Goal: Task Accomplishment & Management: Complete application form

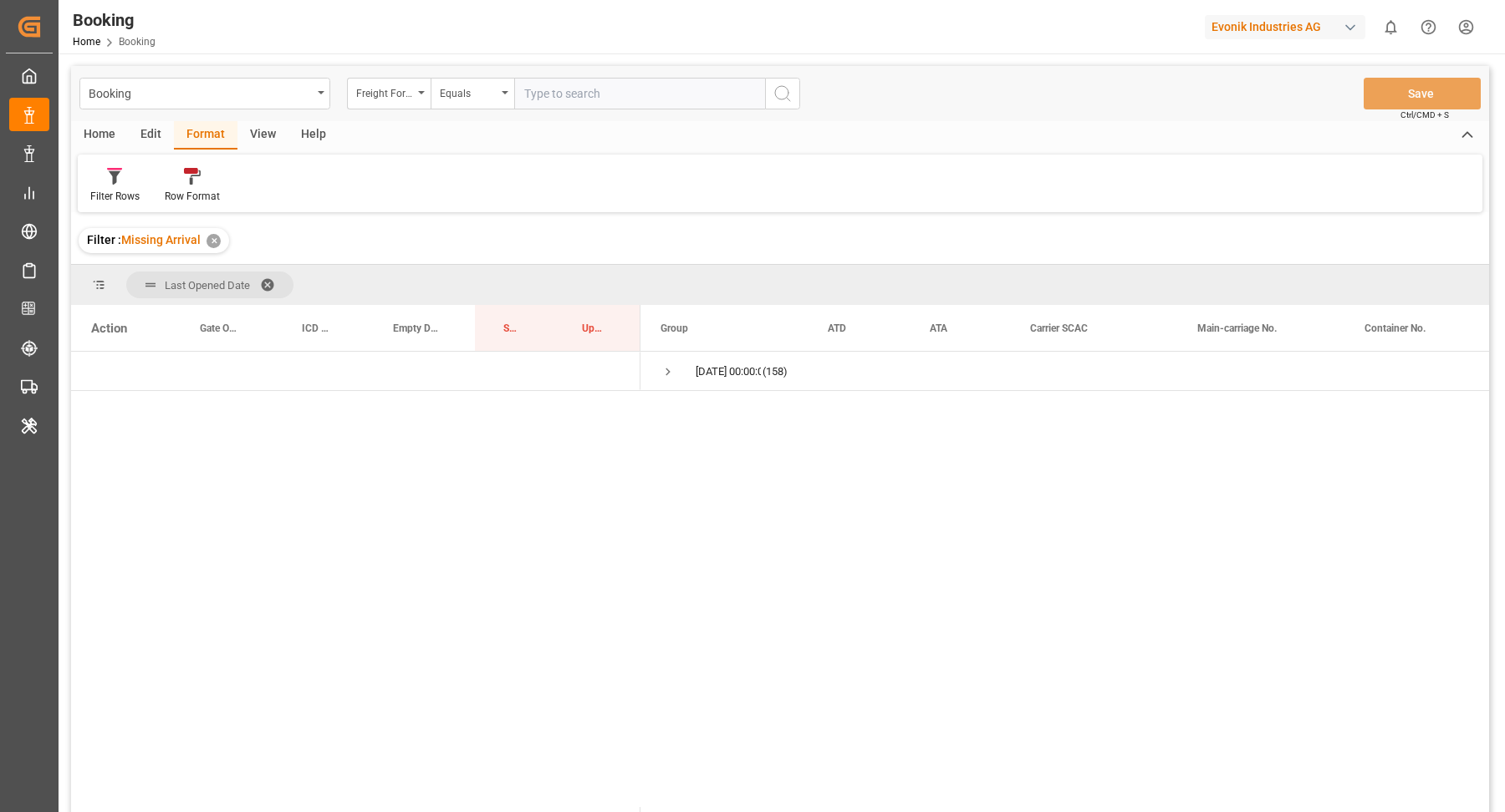
scroll to position [1, 0]
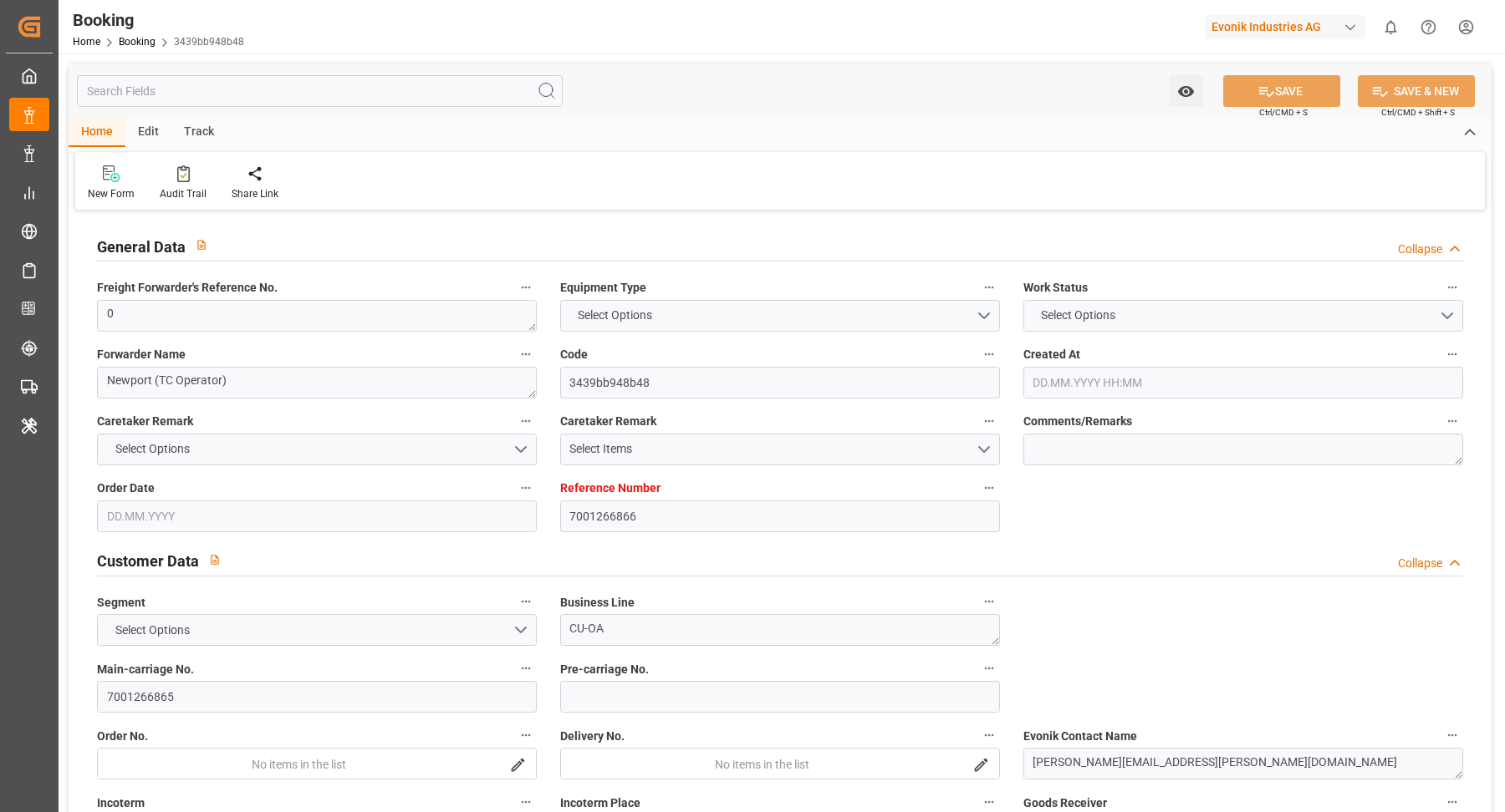
type input "7001266866"
type input "9298698"
type input "9314210"
type input "Hapag Lloyd"
type input "Hapag Lloyd Aktiengesellschaft"
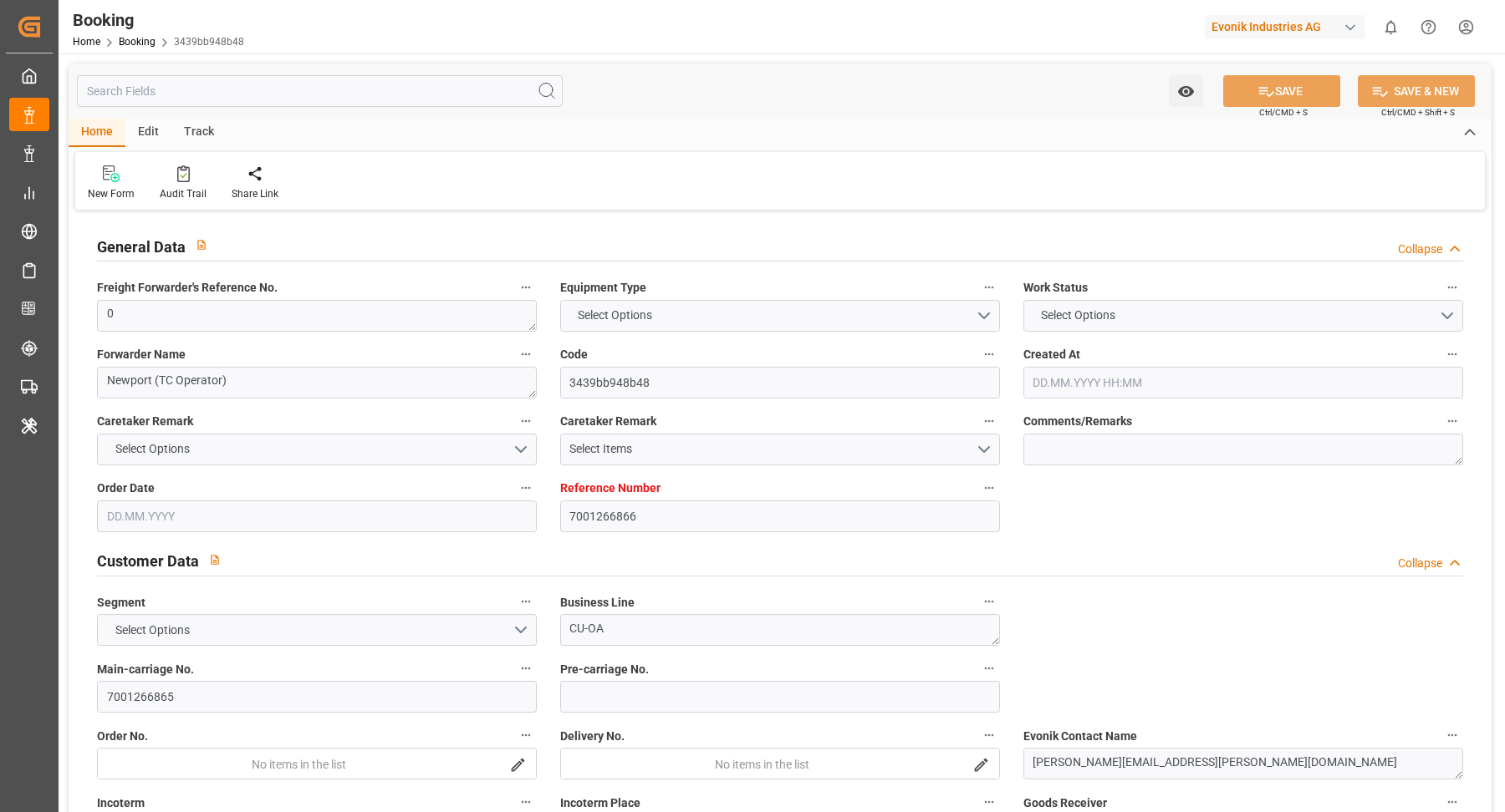
type input "NLRTM"
type input "USHOU"
type input "0"
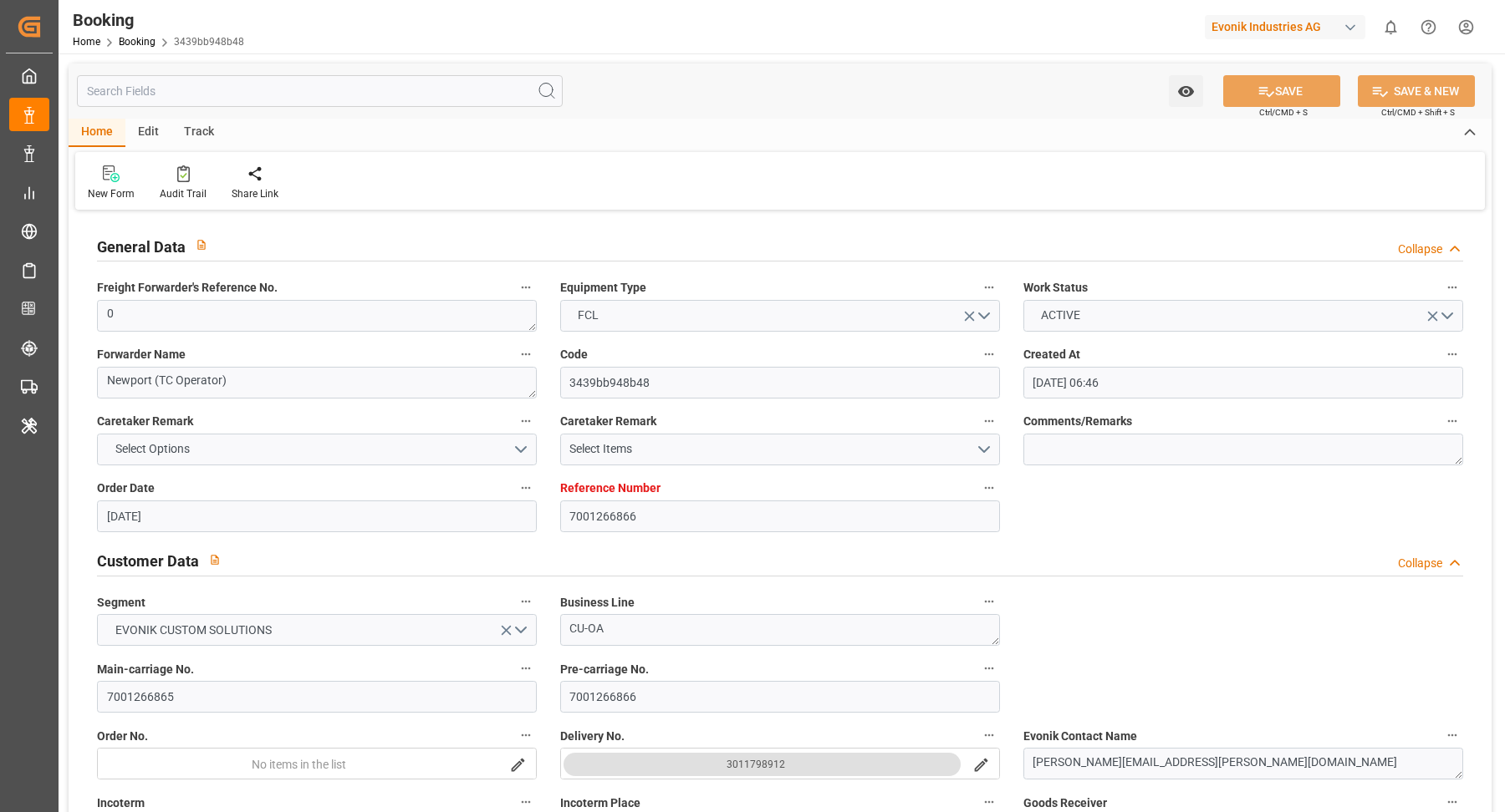
type input "04.09.2025 06:46"
type input "04.09.2025"
type input "27.10.2025"
type input "15.09.2025"
type input "15.09.2025 00:00"
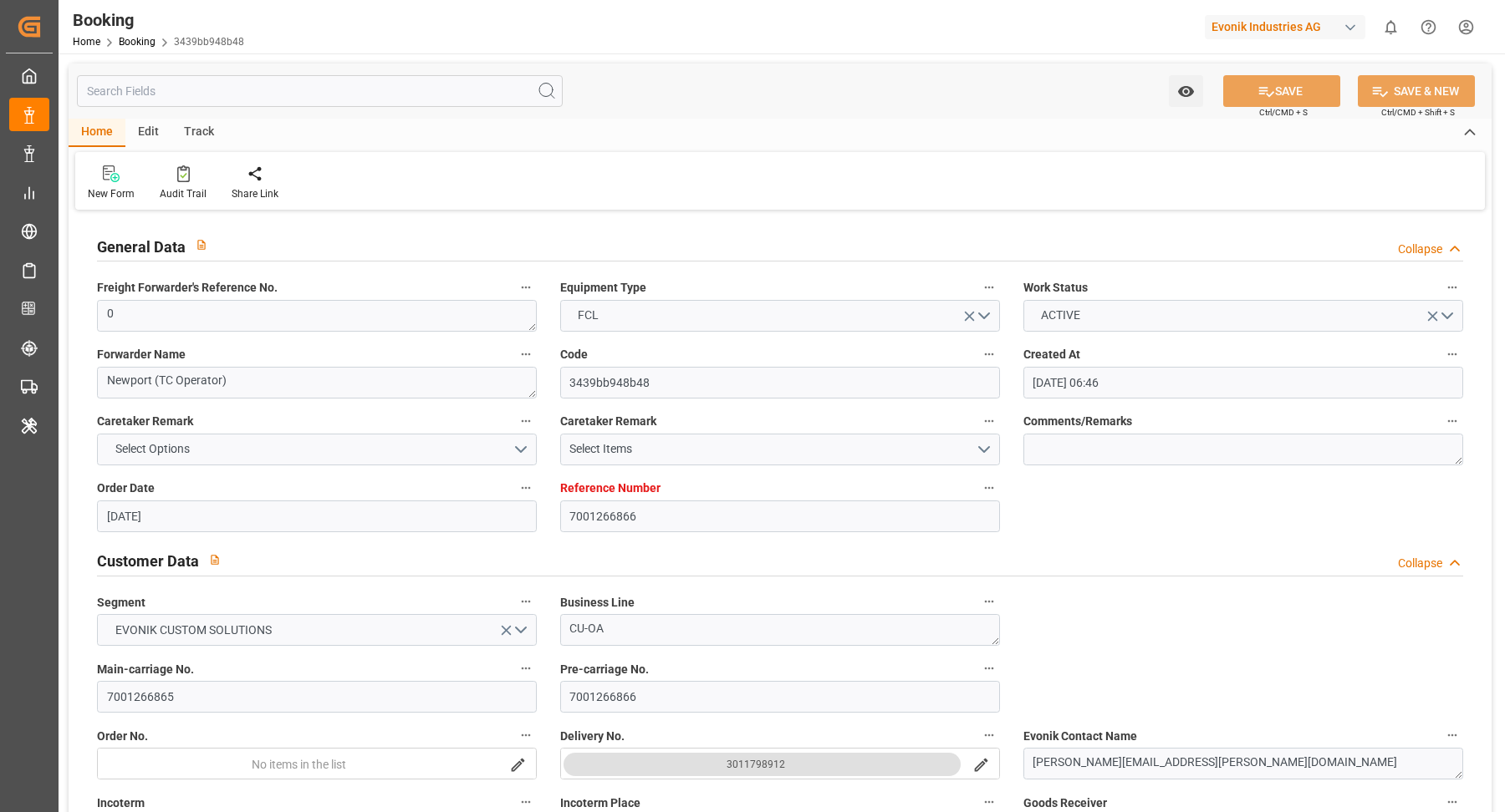
type input "15.09.2025 00:00"
type input "13.10.2025 00:00"
type input "29.09.2025 00:00"
type input "20.09.2025 00:00"
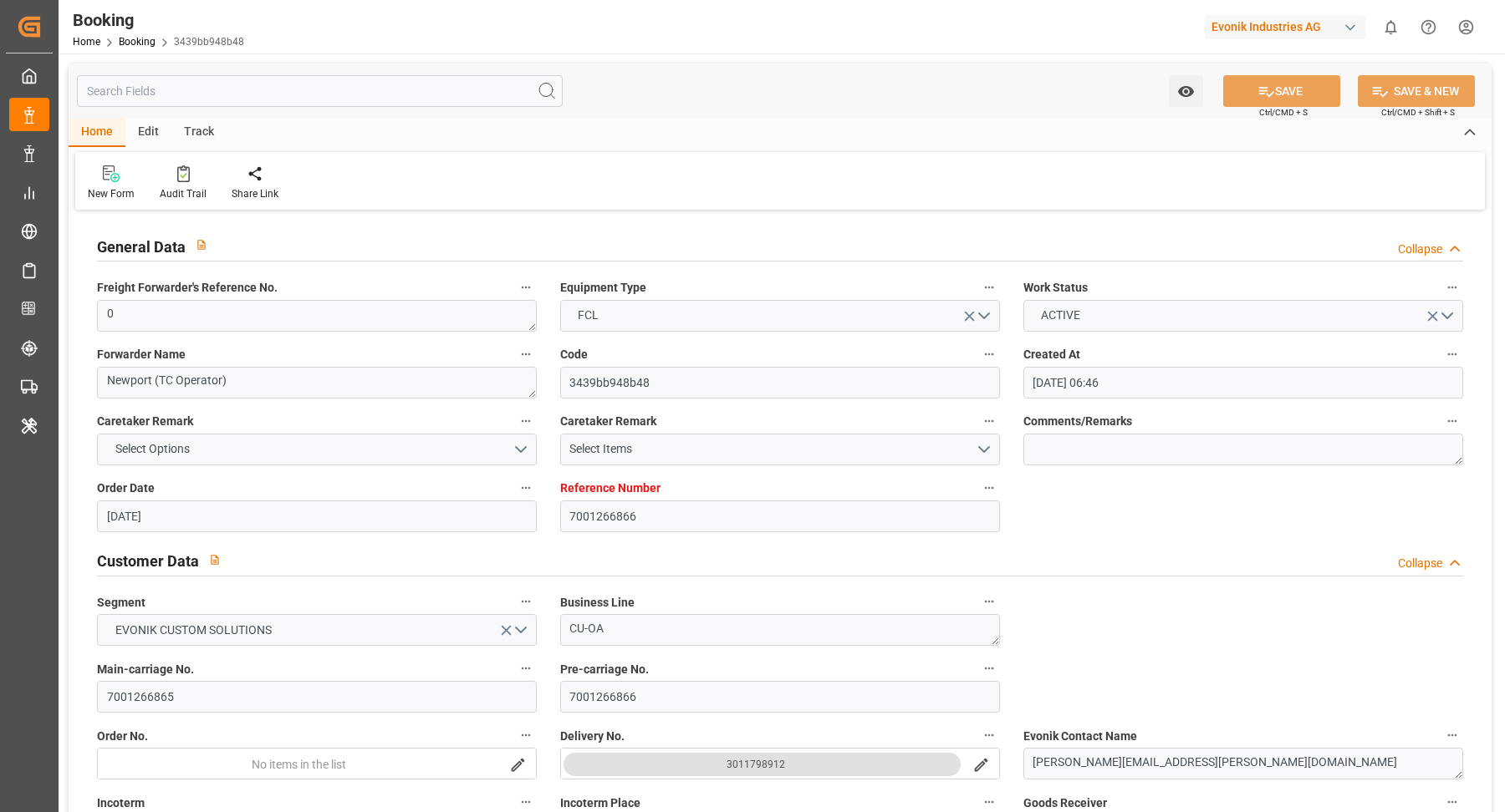
type input "02.11.2025 00:00"
type input "27.10.2025 00:00"
type input "07.10.2025 06:54"
click at [900, 76] on div "Watch Option SAVE Ctrl/CMD + S SAVE & NEW Ctrl/CMD + Shift + S" at bounding box center [780, 91] width 1423 height 55
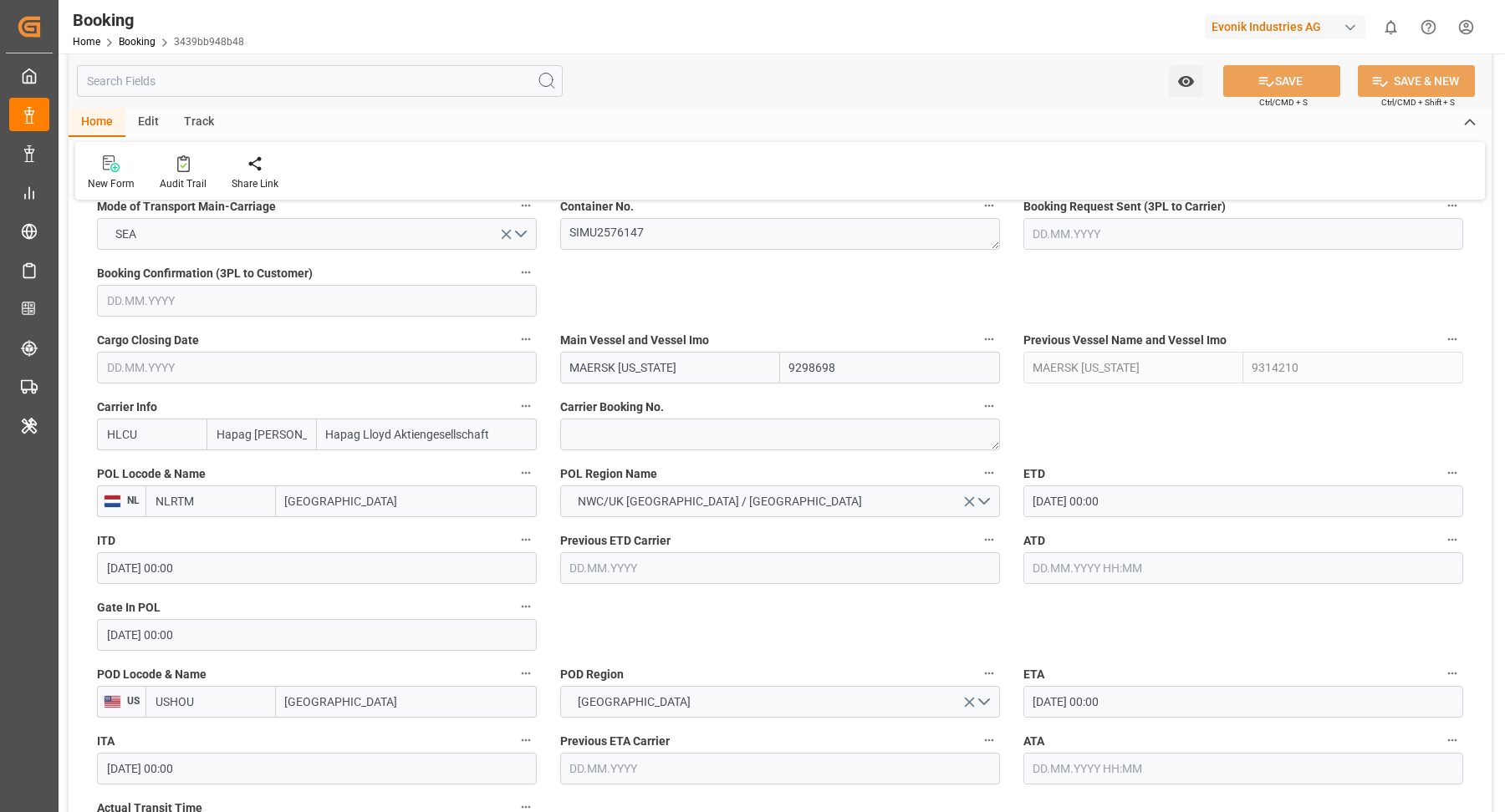
scroll to position [1067, 0]
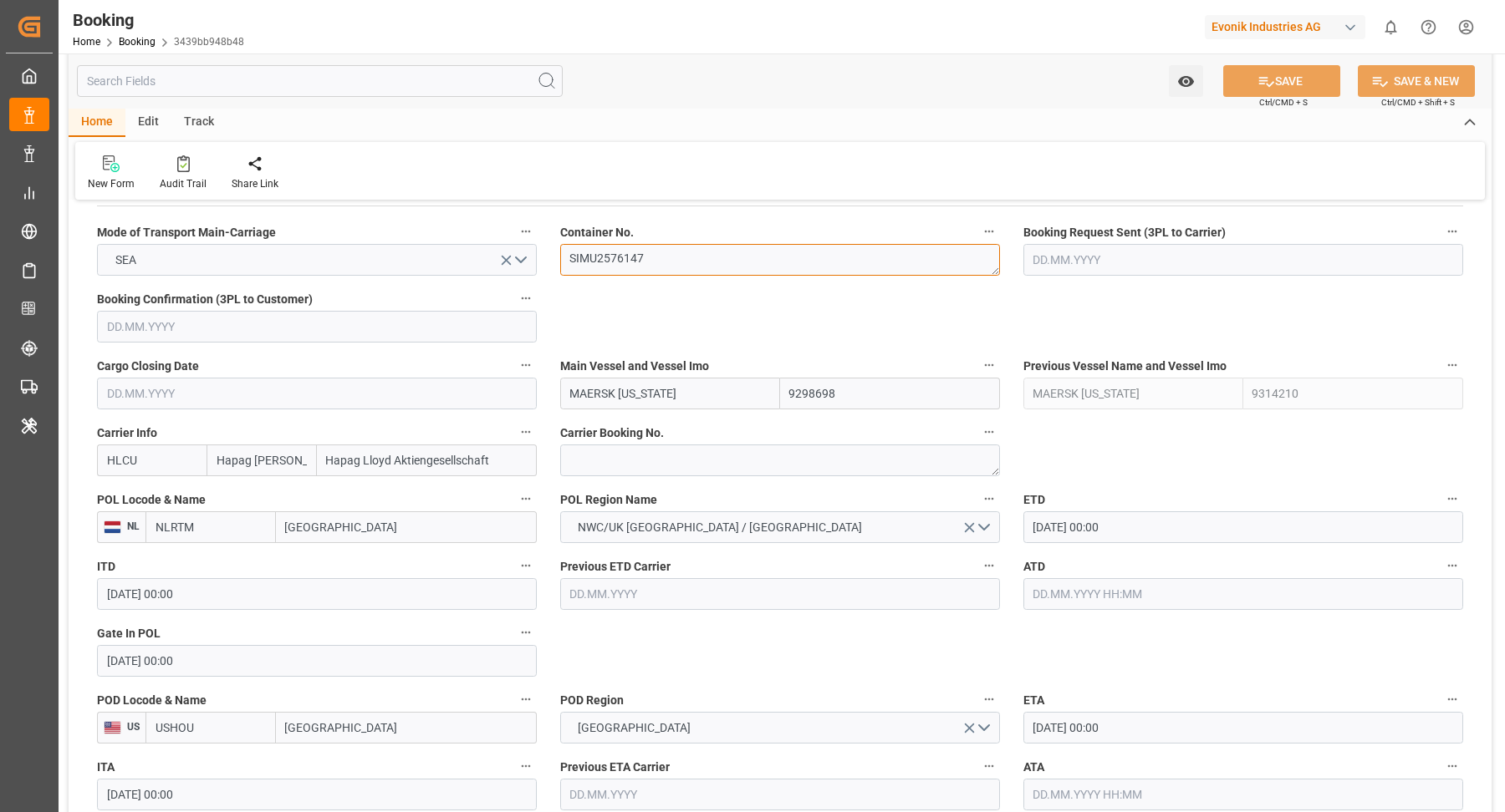
click at [721, 273] on textarea "SIMU2576147" at bounding box center [780, 260] width 440 height 32
click at [721, 272] on textarea "SIMU2576147" at bounding box center [780, 260] width 440 height 32
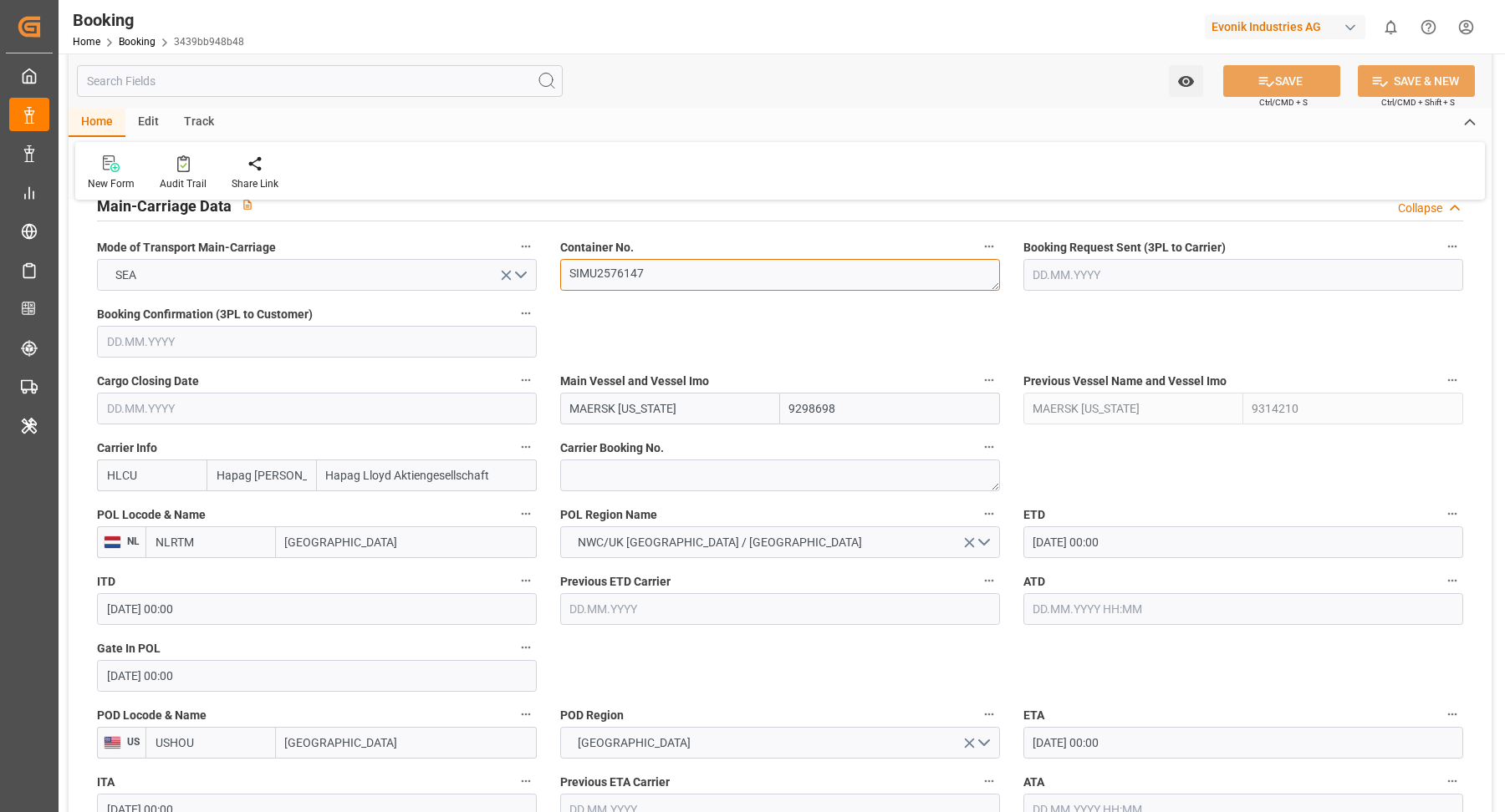
scroll to position [1066, 0]
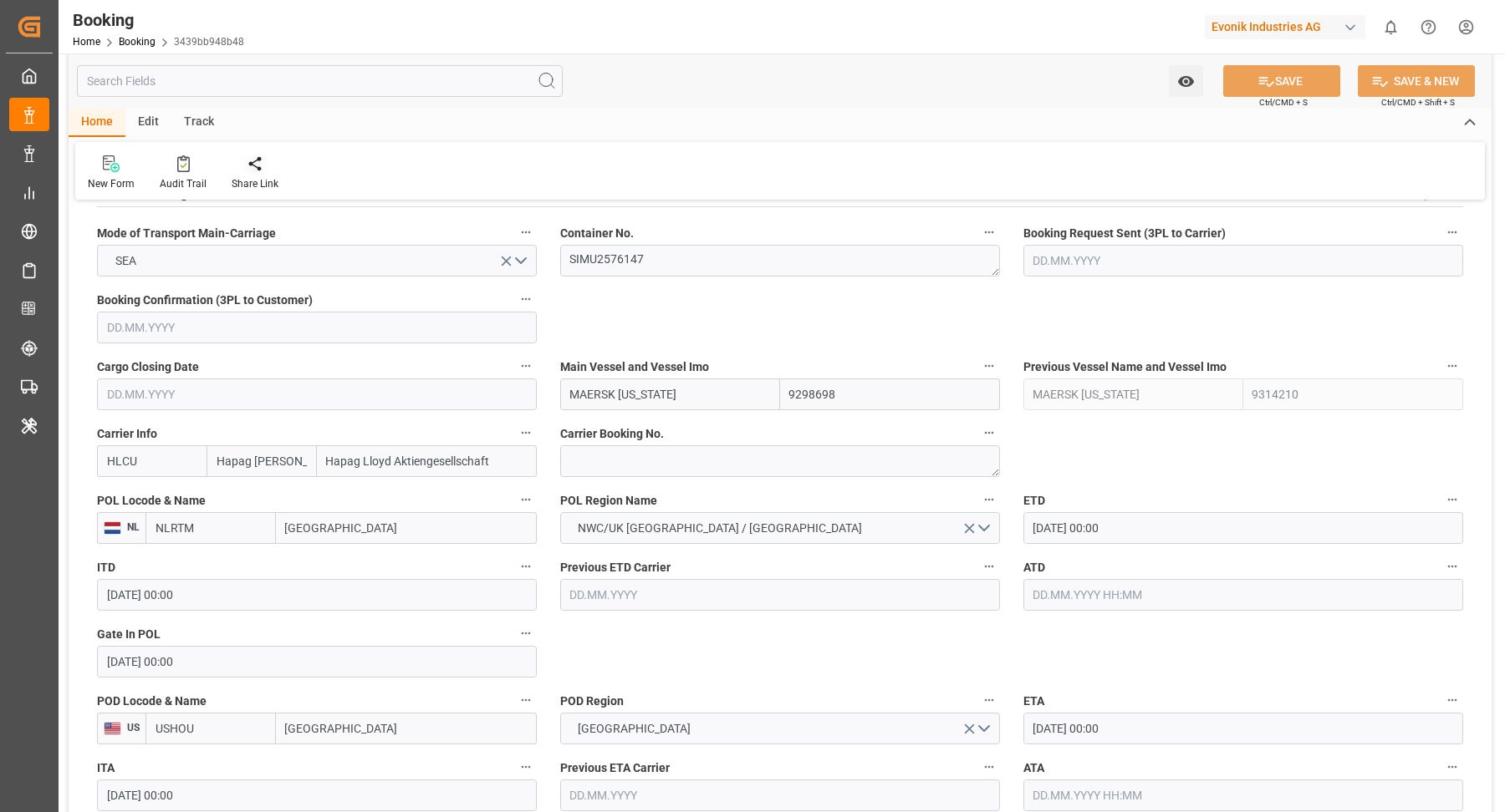
click at [807, 71] on div "Watch Option SAVE Ctrl/CMD + S SAVE & NEW Ctrl/CMD + Shift + S" at bounding box center [780, 81] width 1423 height 55
click at [181, 175] on div "Audit Trail" at bounding box center [183, 172] width 71 height 37
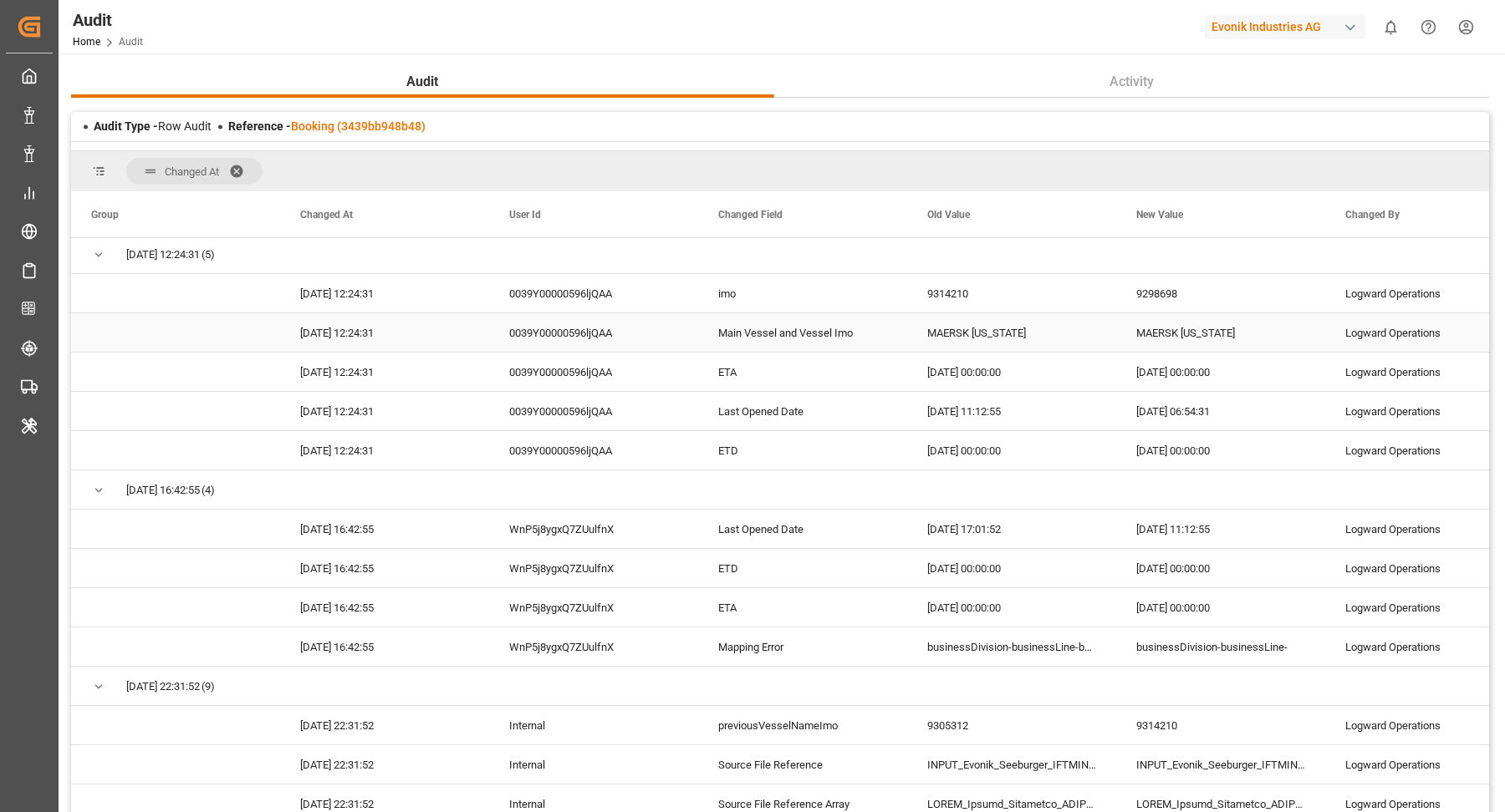
scroll to position [4, 0]
click at [991, 38] on div "Audit Home Audit Evonik Industries AG 0 Notifications Only show unread All Watc…" at bounding box center [775, 27] width 1458 height 54
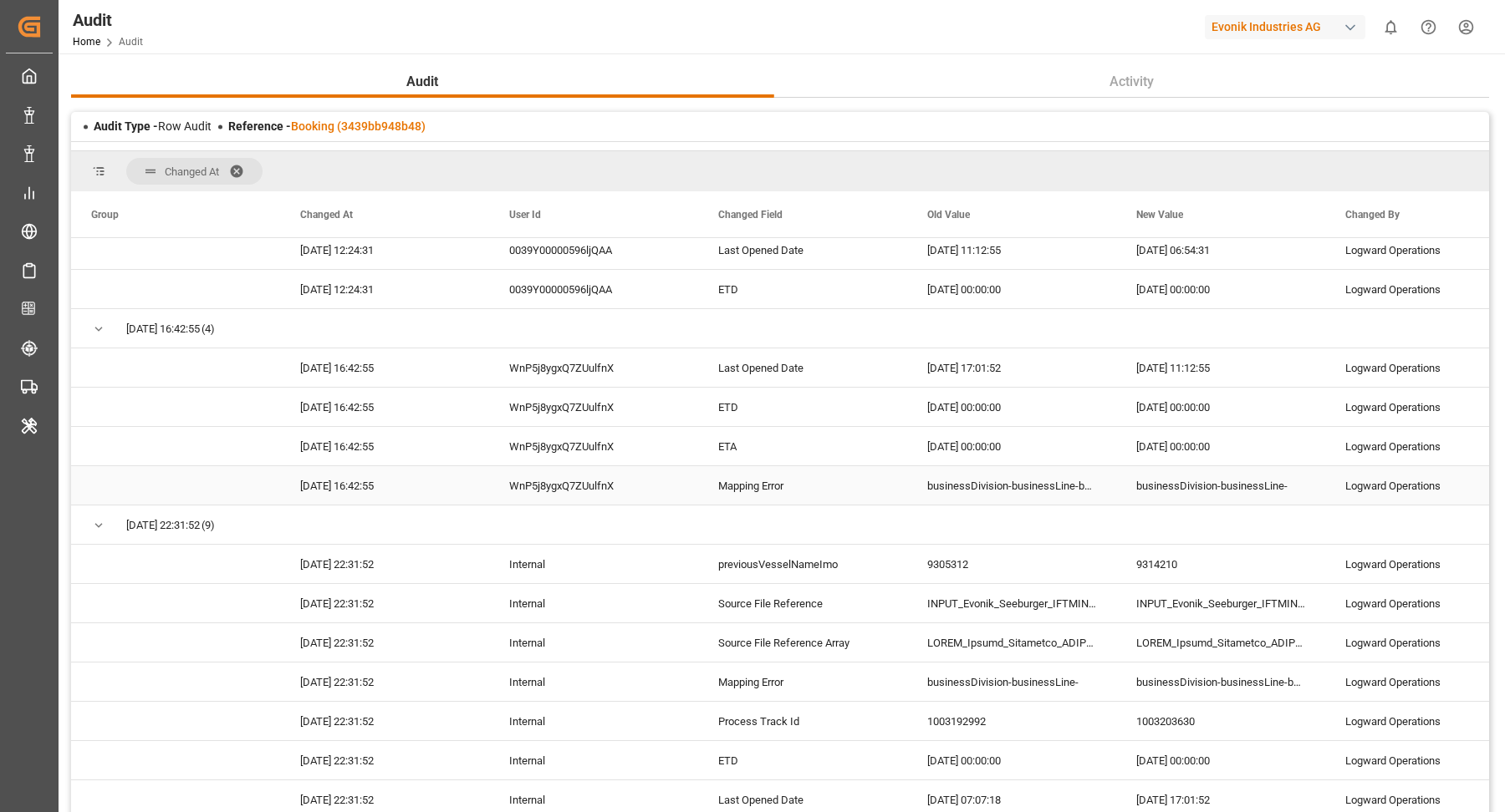
scroll to position [0, 0]
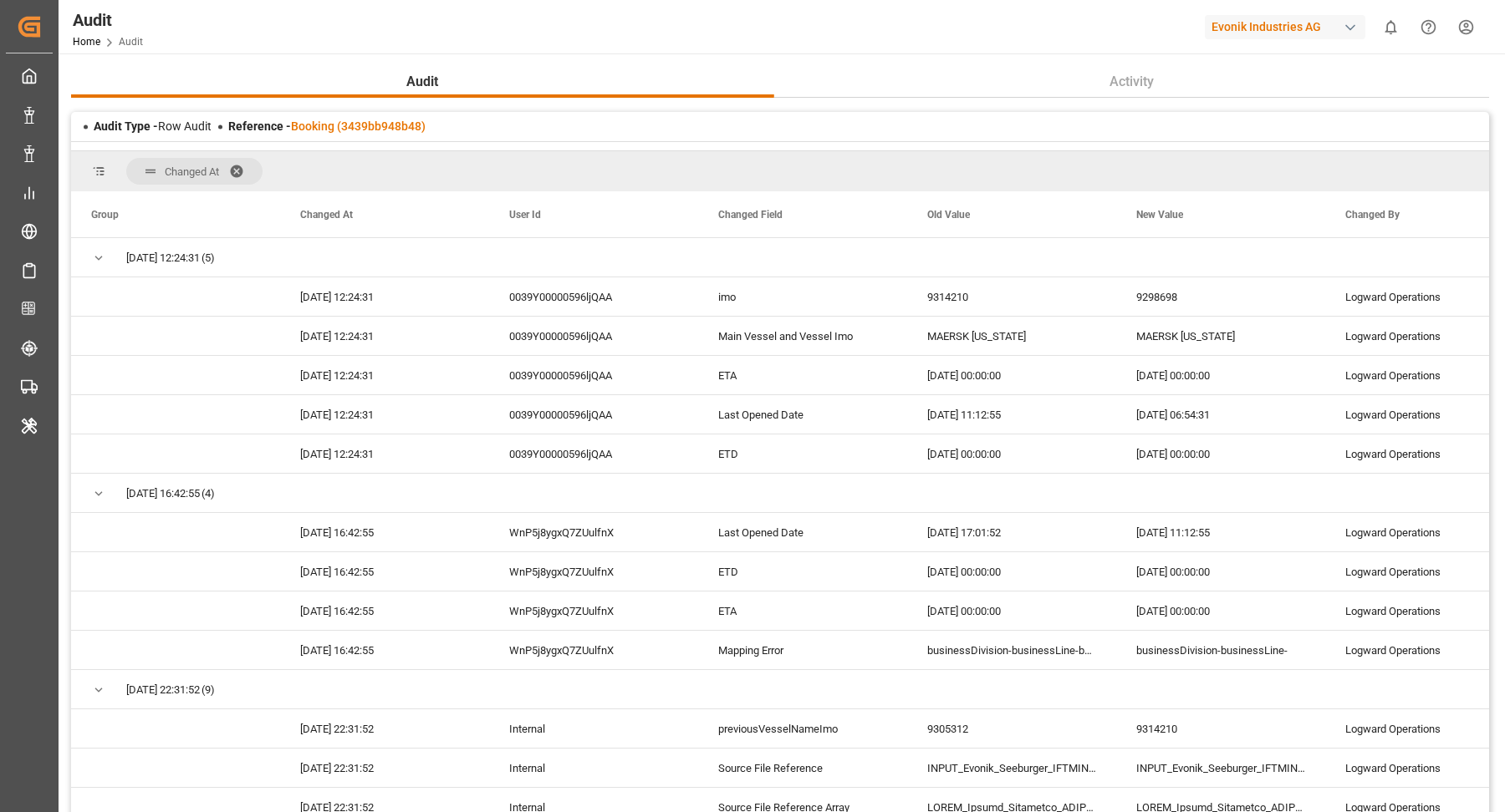
click at [818, 35] on div "Audit Home Audit Evonik Industries AG 0 Notifications Only show unread All Watc…" at bounding box center [775, 27] width 1458 height 54
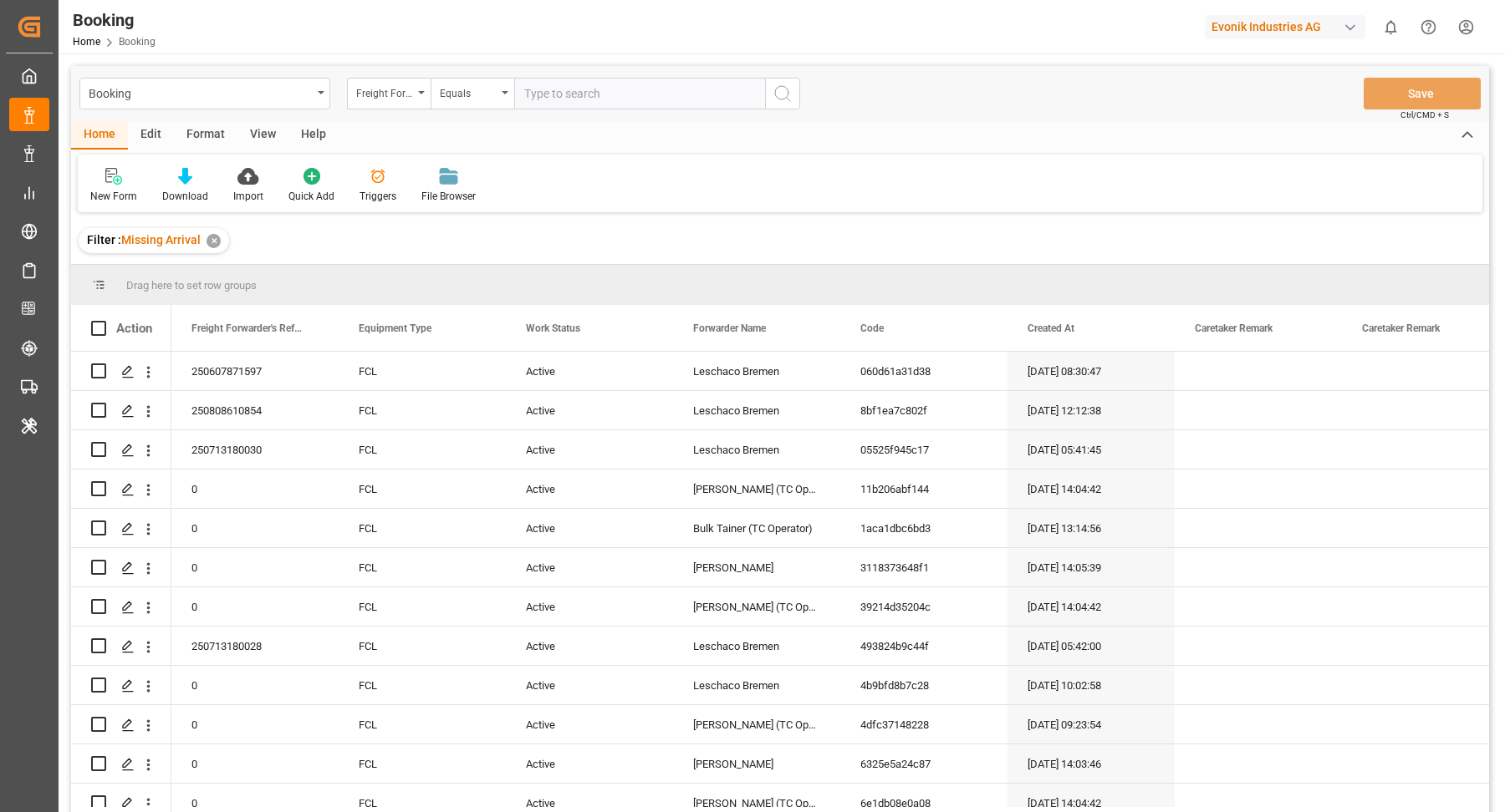
click at [1283, 33] on div "Evonik Industries AG" at bounding box center [1285, 27] width 161 height 24
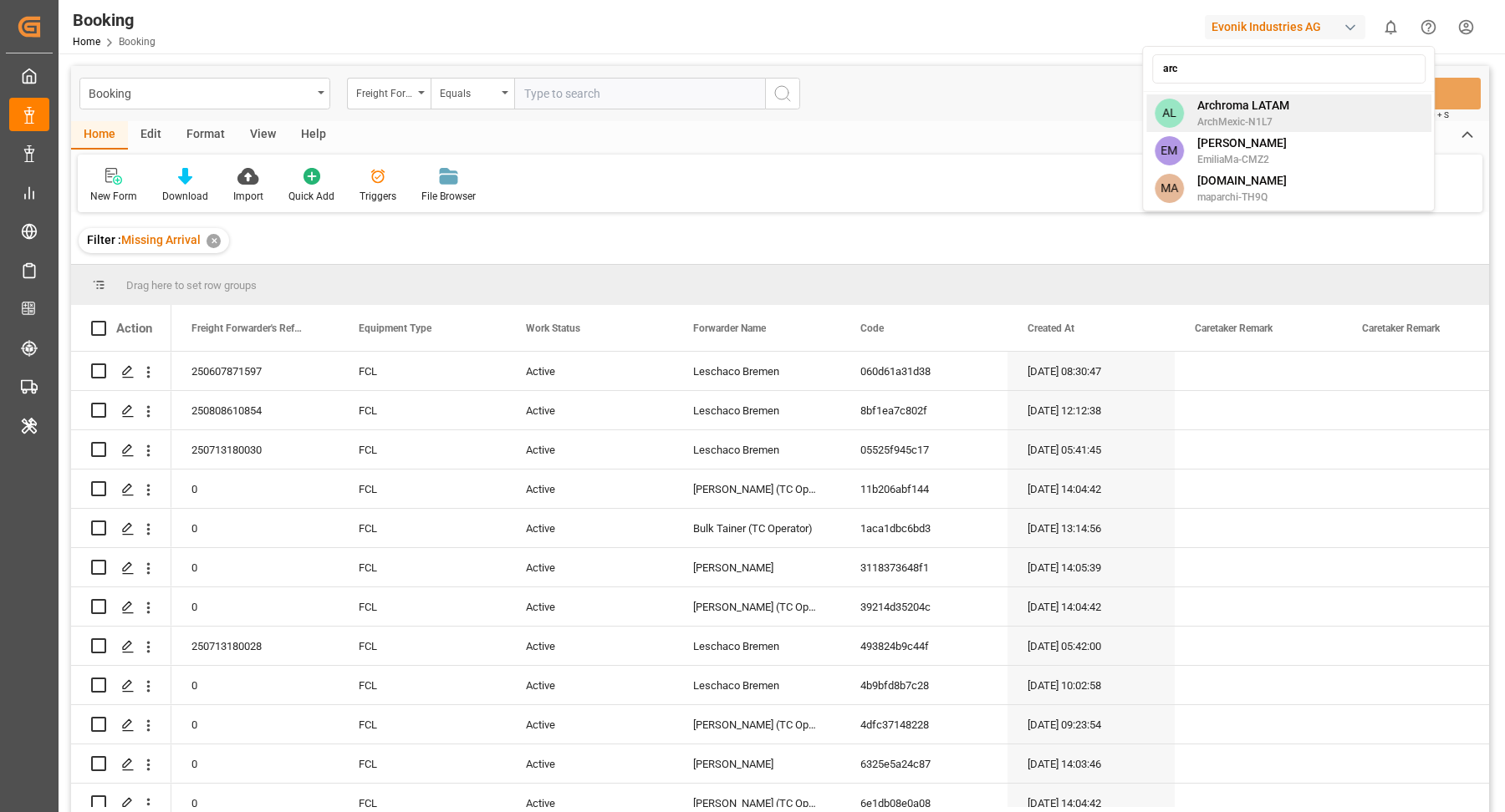
type input "arc"
click at [1320, 112] on div "AL Archroma LATAM ArchMexic-N1L7" at bounding box center [1289, 113] width 285 height 38
